Goal: Task Accomplishment & Management: Use online tool/utility

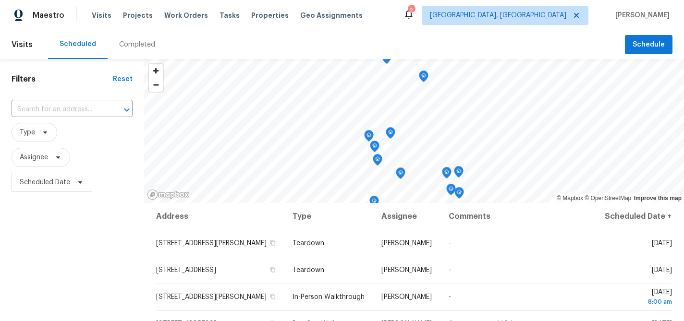
click at [219, 19] on div "Tasks" at bounding box center [229, 16] width 20 height 10
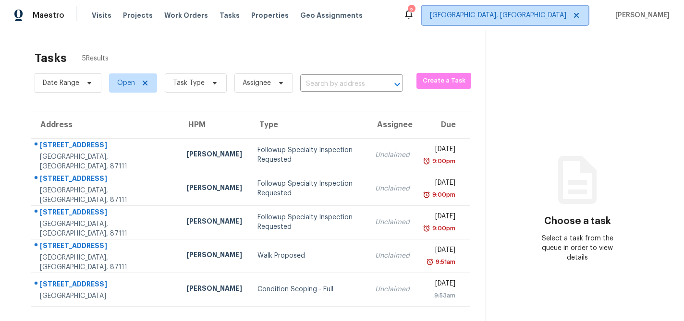
click at [518, 17] on span "[GEOGRAPHIC_DATA], [GEOGRAPHIC_DATA]" at bounding box center [498, 16] width 136 height 10
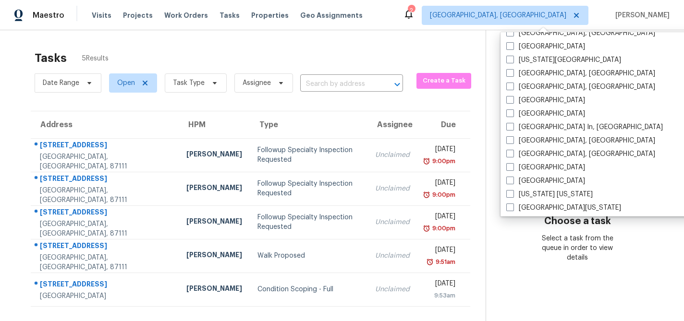
scroll to position [345, 0]
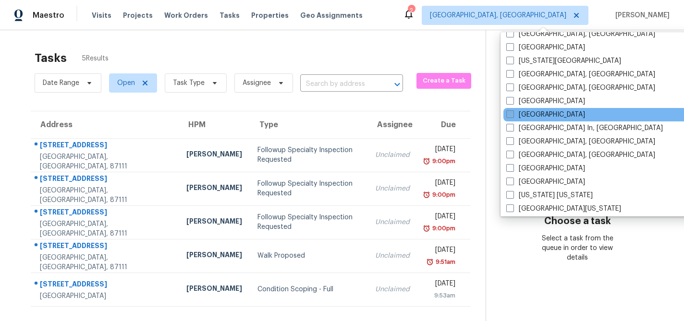
click at [510, 115] on span at bounding box center [510, 114] width 8 height 8
click at [510, 115] on input "[GEOGRAPHIC_DATA]" at bounding box center [509, 113] width 6 height 6
checkbox input "true"
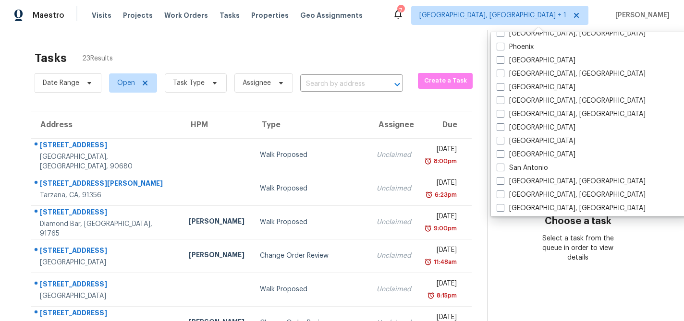
scroll to position [569, 0]
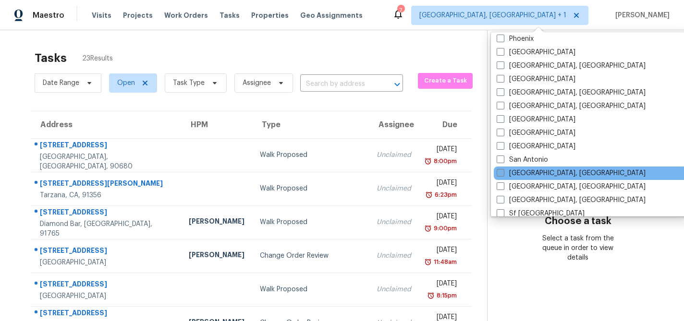
click at [501, 173] on span at bounding box center [501, 173] width 8 height 8
click at [501, 173] on input "[GEOGRAPHIC_DATA], [GEOGRAPHIC_DATA]" at bounding box center [500, 172] width 6 height 6
checkbox input "true"
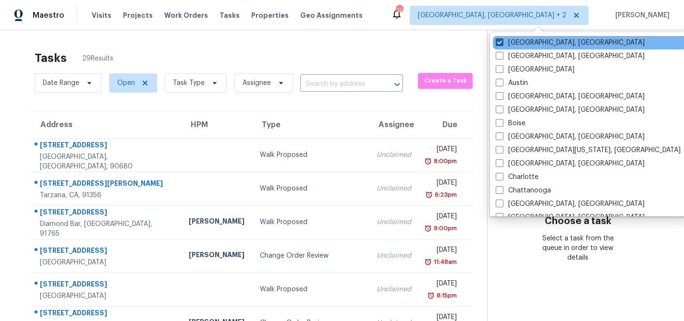
click at [499, 43] on span at bounding box center [500, 42] width 8 height 8
click at [499, 43] on input "[GEOGRAPHIC_DATA], [GEOGRAPHIC_DATA]" at bounding box center [499, 41] width 6 height 6
checkbox input "false"
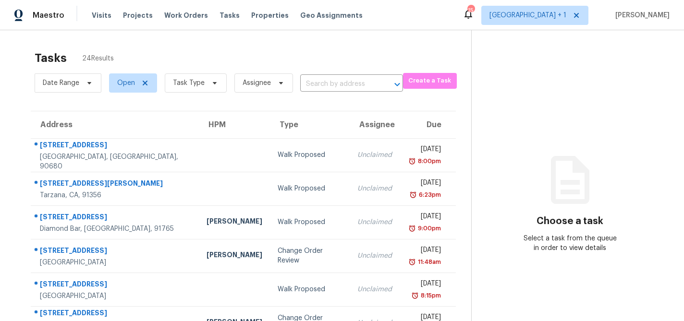
click at [277, 48] on div "Tasks 24 Results" at bounding box center [253, 58] width 437 height 25
click at [200, 82] on span "Task Type" at bounding box center [189, 83] width 32 height 10
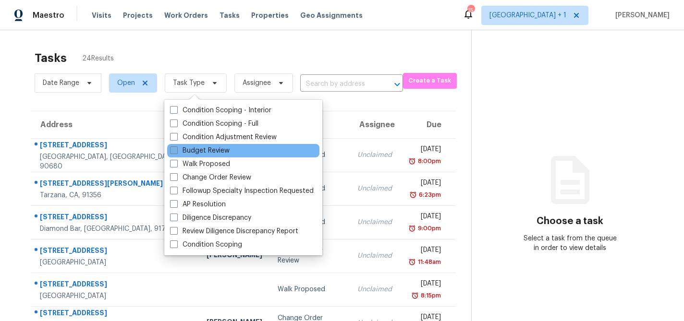
click at [173, 147] on span at bounding box center [174, 150] width 8 height 8
click at [173, 147] on input "Budget Review" at bounding box center [173, 149] width 6 height 6
checkbox input "true"
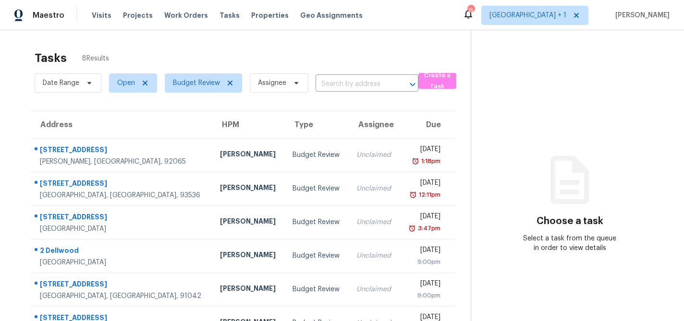
click at [240, 59] on div "Tasks 8 Results" at bounding box center [253, 58] width 436 height 25
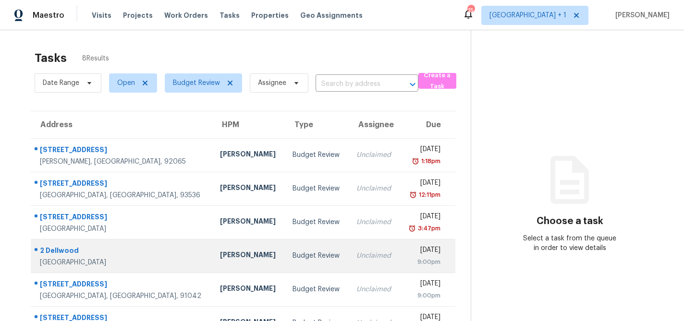
scroll to position [94, 0]
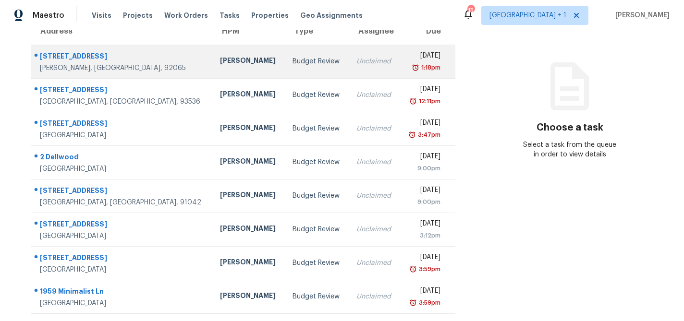
click at [285, 60] on td "Budget Review" at bounding box center [317, 62] width 64 height 34
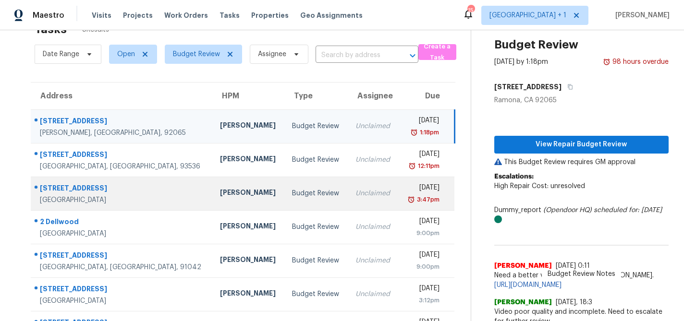
scroll to position [0, 0]
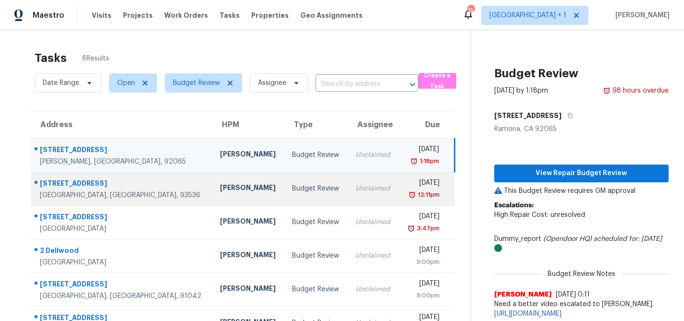
click at [292, 186] on td "Budget Review" at bounding box center [315, 189] width 63 height 34
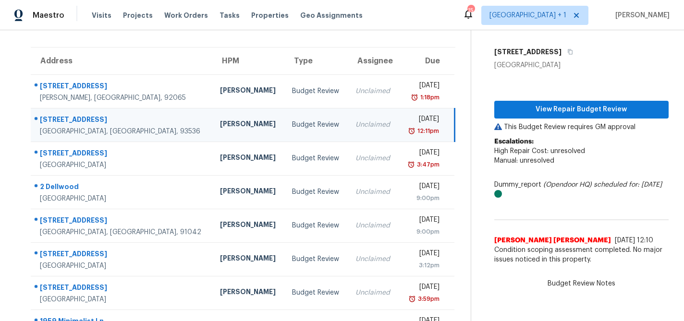
scroll to position [94, 0]
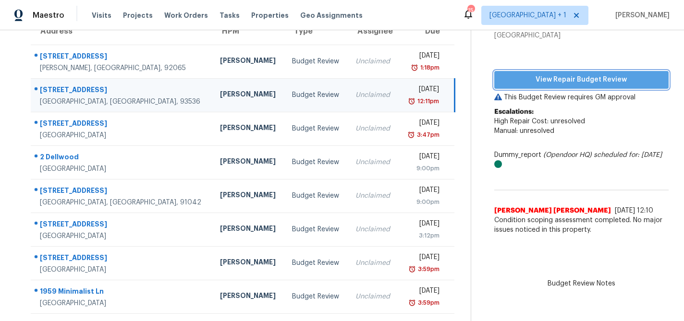
click at [572, 79] on span "View Repair Budget Review" at bounding box center [581, 80] width 159 height 12
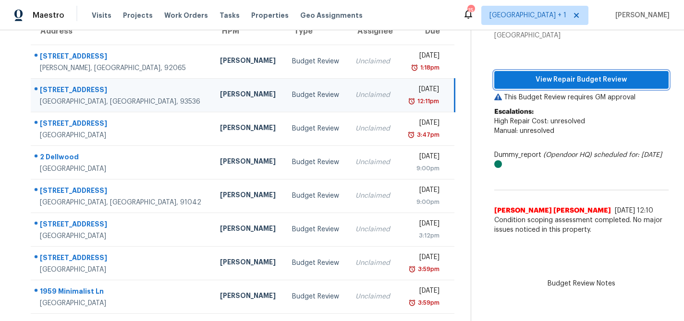
scroll to position [0, 0]
